Goal: Task Accomplishment & Management: Use online tool/utility

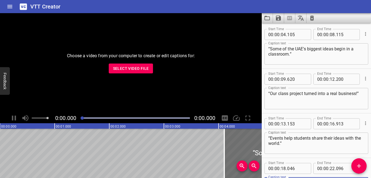
scroll to position [49, 0]
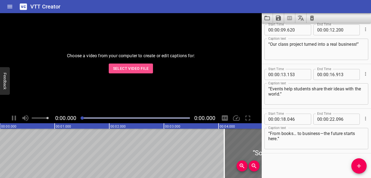
click at [128, 69] on span "Select Video File" at bounding box center [131, 68] width 36 height 7
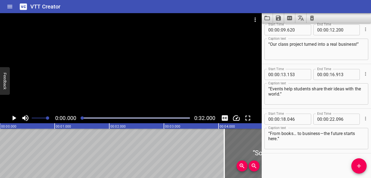
click at [312, 17] on icon "Clear captions" at bounding box center [312, 18] width 4 height 5
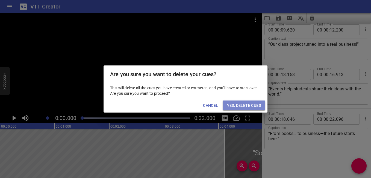
click at [250, 103] on span "Yes, Delete Cues" at bounding box center [244, 105] width 34 height 7
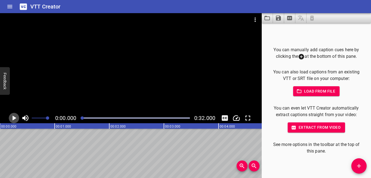
click at [14, 118] on icon "Play/Pause" at bounding box center [15, 117] width 4 height 5
click at [14, 116] on icon "Play/Pause" at bounding box center [14, 118] width 8 height 8
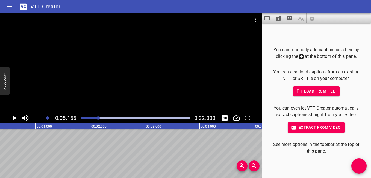
scroll to position [0, 0]
click at [14, 118] on icon "Play/Pause" at bounding box center [15, 117] width 4 height 5
click at [83, 117] on div at bounding box center [135, 118] width 116 height 8
click at [14, 119] on icon "Play/Pause" at bounding box center [14, 118] width 8 height 8
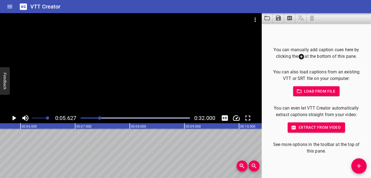
click at [16, 116] on icon "Play/Pause" at bounding box center [14, 118] width 8 height 8
click at [15, 115] on icon "Play/Pause" at bounding box center [14, 118] width 8 height 8
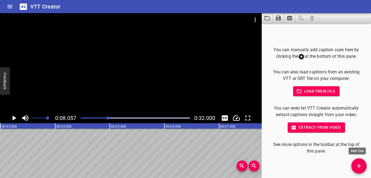
click at [363, 166] on span "Add Cue" at bounding box center [359, 165] width 15 height 7
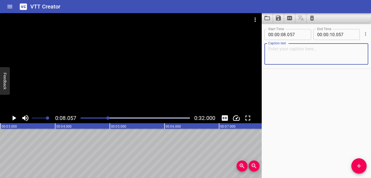
paste textarea "“In [GEOGRAPHIC_DATA], classrooms are changing fast.”"
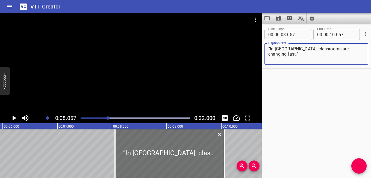
scroll to position [0, 286]
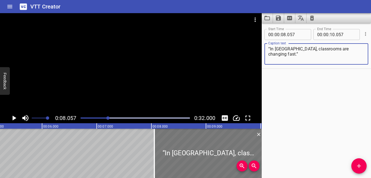
type textarea "“In [GEOGRAPHIC_DATA], classrooms are changing fast.”"
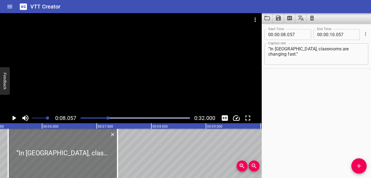
drag, startPoint x: 191, startPoint y: 153, endPoint x: 54, endPoint y: 154, distance: 136.4
click at [54, 154] on div at bounding box center [62, 152] width 109 height 49
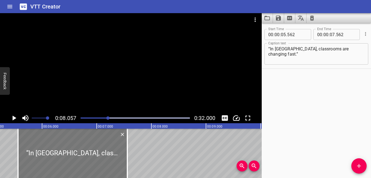
type input "05"
type input "562"
type input "07"
type input "562"
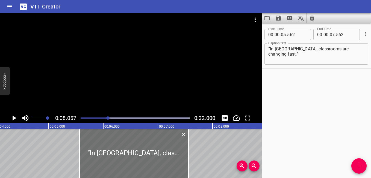
scroll to position [0, 160]
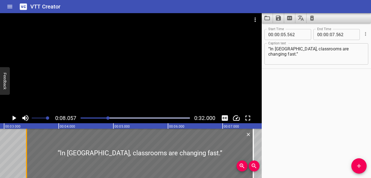
drag, startPoint x: 143, startPoint y: 153, endPoint x: 26, endPoint y: 144, distance: 117.9
click at [26, 144] on div at bounding box center [26, 152] width 5 height 49
type input "03"
type input "412"
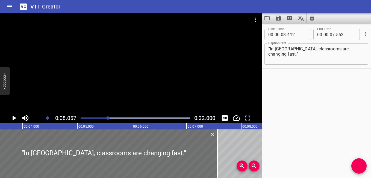
scroll to position [0, 200]
click at [212, 159] on div at bounding box center [212, 152] width 1 height 49
type input "532"
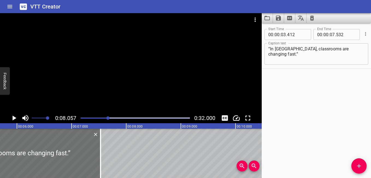
scroll to position [0, 336]
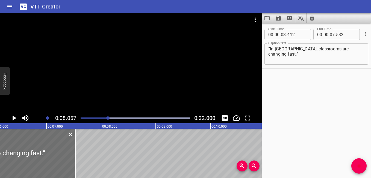
click at [13, 116] on icon "Play/Pause" at bounding box center [15, 117] width 4 height 5
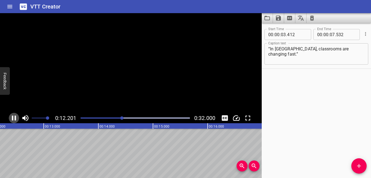
click at [13, 116] on icon "Play/Pause" at bounding box center [14, 117] width 4 height 5
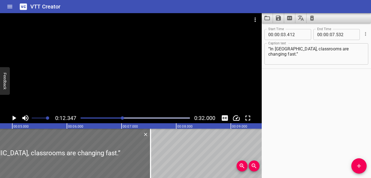
scroll to position [0, 427]
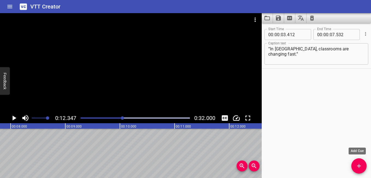
click at [359, 165] on icon "Add Cue" at bounding box center [359, 166] width 4 height 4
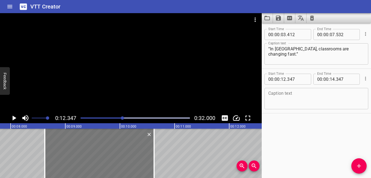
drag, startPoint x: 251, startPoint y: 148, endPoint x: 48, endPoint y: 147, distance: 203.4
click at [48, 147] on div at bounding box center [99, 152] width 109 height 49
type input "08"
type input "627"
type input "10"
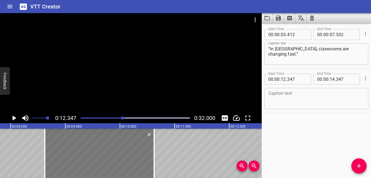
type input "627"
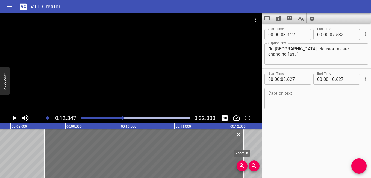
drag, startPoint x: 155, startPoint y: 154, endPoint x: 244, endPoint y: 168, distance: 90.5
click at [244, 168] on div "00:00.000 00:01.000 00:02.000 00:03.000 00:04.000 00:05.000 00:06.000 00:07.000…" at bounding box center [131, 150] width 262 height 55
type input "12"
type input "262"
drag, startPoint x: 44, startPoint y: 155, endPoint x: 49, endPoint y: 159, distance: 6.3
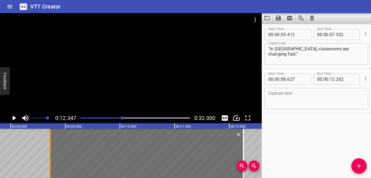
click at [49, 159] on div at bounding box center [49, 152] width 5 height 49
type input "722"
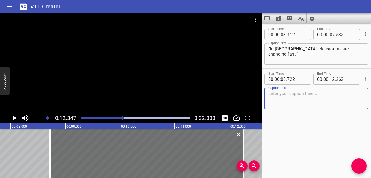
click at [324, 99] on textarea at bounding box center [316, 99] width 96 height 16
paste textarea "“I can organize my routine and study smarter.”"
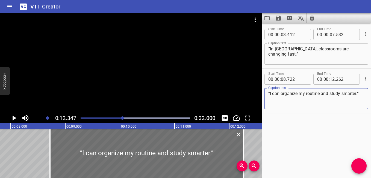
type textarea "“I can organize my routine and study smarter.”"
click at [17, 116] on icon "Play/Pause" at bounding box center [14, 118] width 8 height 8
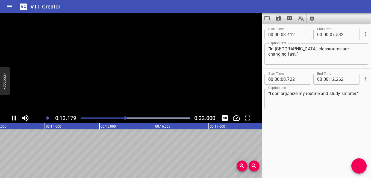
click at [14, 116] on icon "Play/Pause" at bounding box center [14, 118] width 8 height 8
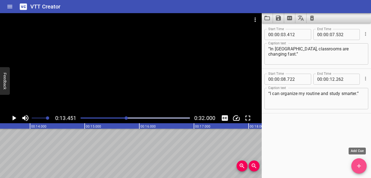
click at [356, 165] on icon "Add Cue" at bounding box center [359, 165] width 7 height 7
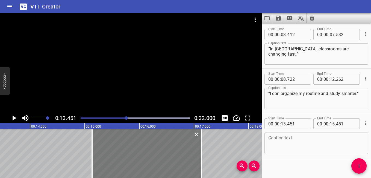
drag, startPoint x: 77, startPoint y: 149, endPoint x: 169, endPoint y: 162, distance: 93.1
click at [169, 162] on div at bounding box center [146, 152] width 109 height 49
type input "15"
type input "136"
type input "17"
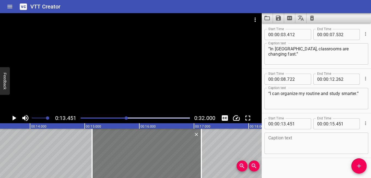
type input "136"
click at [14, 117] on icon "Play/Pause" at bounding box center [15, 117] width 4 height 5
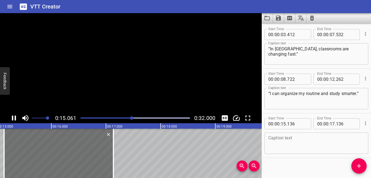
scroll to position [5, 0]
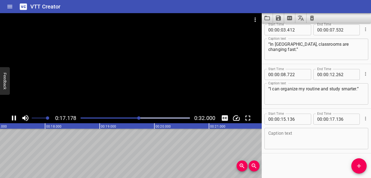
click at [17, 119] on icon "Play/Pause" at bounding box center [14, 118] width 8 height 8
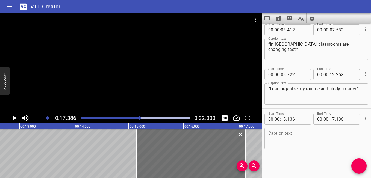
scroll to position [0, 763]
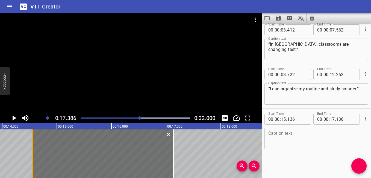
drag, startPoint x: 65, startPoint y: 157, endPoint x: 34, endPoint y: 157, distance: 31.4
click at [34, 157] on div at bounding box center [32, 152] width 5 height 49
type input "14"
type input "561"
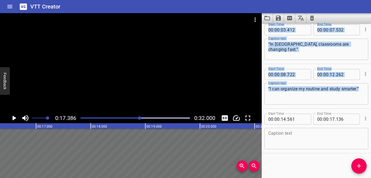
scroll to position [0, 1122]
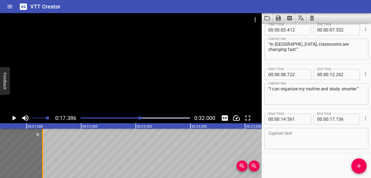
drag, startPoint x: 174, startPoint y: 156, endPoint x: 34, endPoint y: 165, distance: 140.2
click at [42, 165] on div at bounding box center [42, 152] width 1 height 49
type input "21"
type input "131"
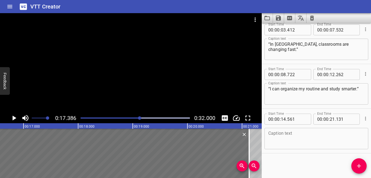
scroll to position [0, 899]
click at [248, 148] on div at bounding box center [248, 152] width 5 height 49
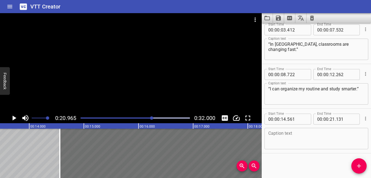
scroll to position [0, 758]
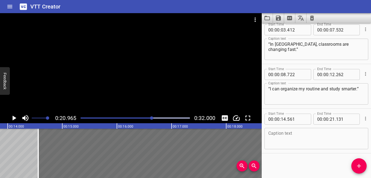
click at [10, 118] on icon "Play/Pause" at bounding box center [14, 118] width 8 height 8
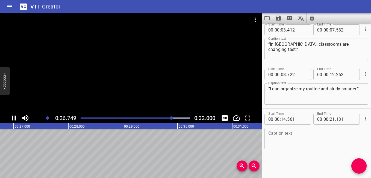
click at [82, 118] on div "Play progress" at bounding box center [117, 117] width 109 height 1
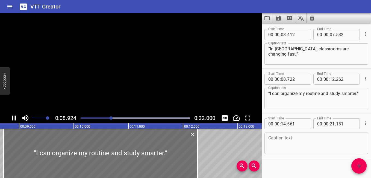
scroll to position [5, 0]
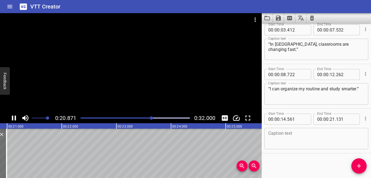
click at [13, 117] on icon "Play/Pause" at bounding box center [14, 118] width 8 height 8
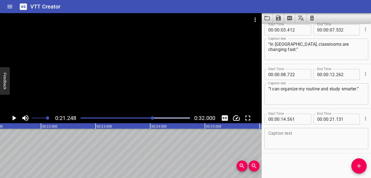
click at [294, 139] on textarea at bounding box center [316, 139] width 96 height 16
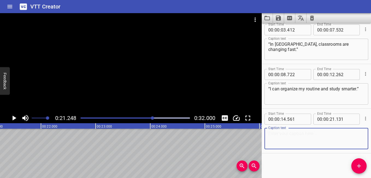
paste textarea "“From study groups to study parties, learning goes beyond the classroom.”"
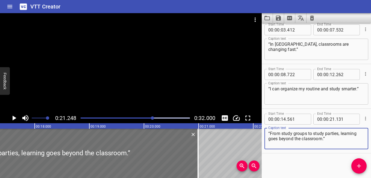
scroll to position [0, 885]
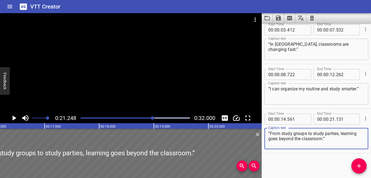
type textarea "“From study groups to study parties, learning goes beyond the classroom.”"
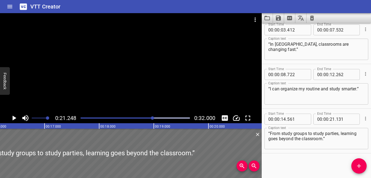
click at [126, 118] on div at bounding box center [135, 118] width 116 height 8
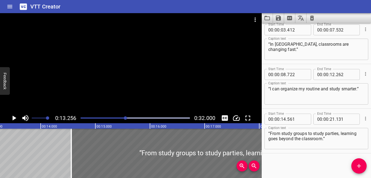
click at [16, 115] on icon "Play/Pause" at bounding box center [14, 118] width 8 height 8
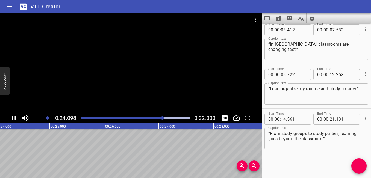
click at [15, 118] on icon "Play/Pause" at bounding box center [14, 117] width 4 height 5
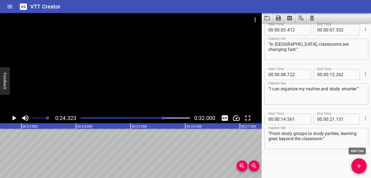
click at [356, 164] on span "Add Cue" at bounding box center [359, 165] width 15 height 7
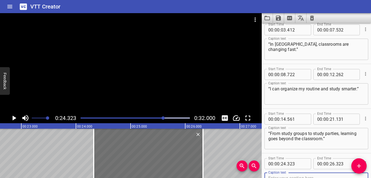
scroll to position [7, 0]
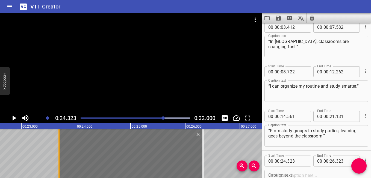
drag, startPoint x: 92, startPoint y: 151, endPoint x: 60, endPoint y: 152, distance: 31.7
click at [60, 152] on div at bounding box center [58, 152] width 5 height 49
type input "23"
type input "688"
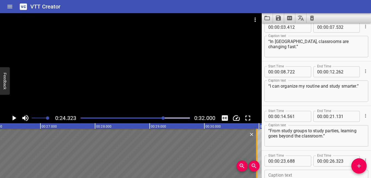
scroll to position [0, 1450]
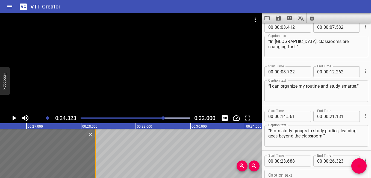
drag, startPoint x: 203, startPoint y: 156, endPoint x: 95, endPoint y: 170, distance: 108.7
click at [95, 170] on div at bounding box center [95, 152] width 1 height 49
type input "28"
type input "258"
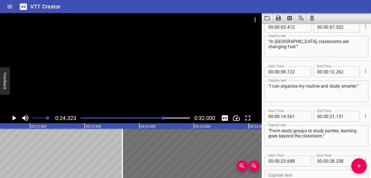
scroll to position [49, 0]
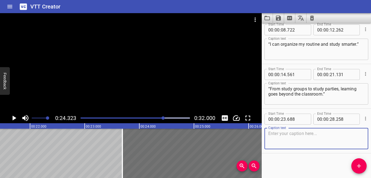
click at [305, 136] on textarea at bounding box center [316, 139] width 96 height 16
paste textarea "“Technology is shaping the future of study in [GEOGRAPHIC_DATA].”"
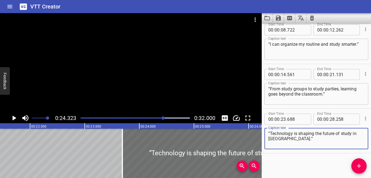
type textarea "“Technology is shaping the future of study in [GEOGRAPHIC_DATA].”"
click at [13, 116] on icon "Play/Pause" at bounding box center [14, 118] width 8 height 8
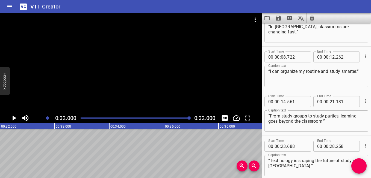
scroll to position [0, 0]
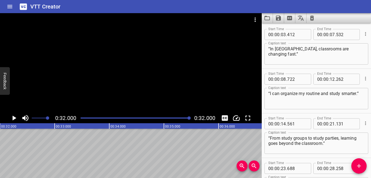
click at [270, 49] on textarea "“In [GEOGRAPHIC_DATA], classrooms are changing fast.”" at bounding box center [316, 54] width 96 height 16
type textarea "“In [GEOGRAPHIC_DATA], classrooms are changing fast.”"
click at [269, 93] on textarea "“I can organize my routine and study smarter.”" at bounding box center [316, 99] width 96 height 16
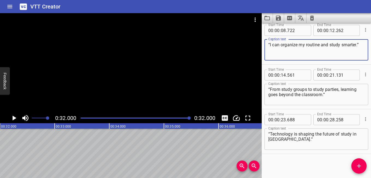
scroll to position [49, 0]
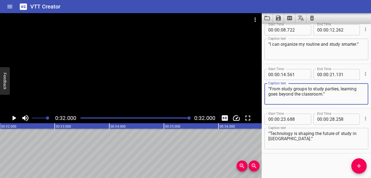
click at [270, 89] on textarea "“From study groups to study parties, learning goes beyond the classroom.”" at bounding box center [316, 94] width 96 height 16
type textarea "“From study groups to study parties, learning goes beyond the classroom.”"
click at [269, 134] on textarea "“Technology is shaping the future of study in [GEOGRAPHIC_DATA].”" at bounding box center [316, 139] width 96 height 16
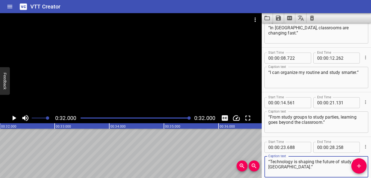
scroll to position [0, 0]
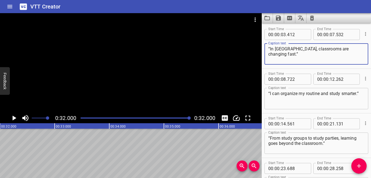
click at [269, 49] on textarea "“In [GEOGRAPHIC_DATA], classrooms are changing fast.”" at bounding box center [316, 54] width 96 height 16
click at [268, 93] on div "“I can organize my routine and study smarter.” Caption text" at bounding box center [317, 98] width 104 height 21
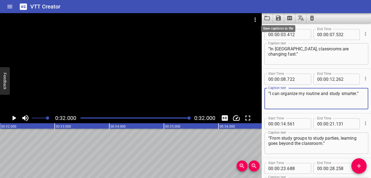
click at [278, 18] on icon "Save captions to file" at bounding box center [278, 18] width 5 height 5
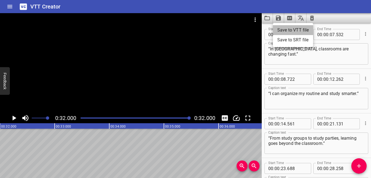
click at [290, 30] on li "Save to VTT file" at bounding box center [293, 30] width 40 height 10
